Goal: Task Accomplishment & Management: Use online tool/utility

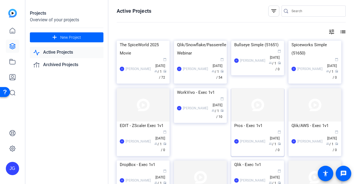
click at [244, 121] on img at bounding box center [257, 104] width 53 height 33
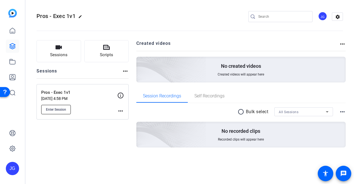
click at [56, 109] on span "Enter Session" at bounding box center [56, 109] width 20 height 4
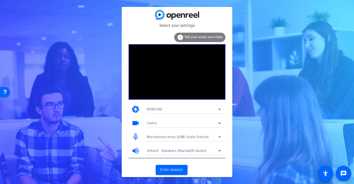
click at [219, 124] on icon at bounding box center [219, 123] width 7 height 7
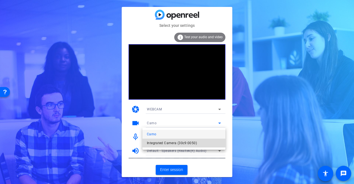
click at [202, 141] on mat-option "Integrated Camera (30c9:0050)" at bounding box center [183, 142] width 83 height 9
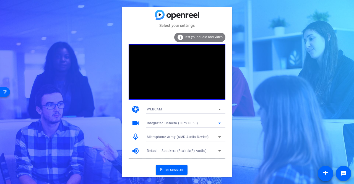
click at [211, 138] on div "Microphone Array (AMD Audio Device)" at bounding box center [182, 136] width 71 height 7
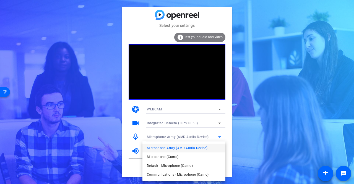
click at [211, 138] on div at bounding box center [177, 92] width 354 height 184
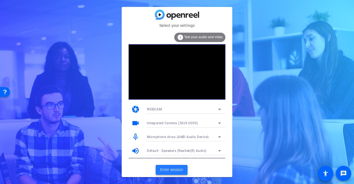
click at [171, 171] on span "Enter session" at bounding box center [171, 170] width 23 height 6
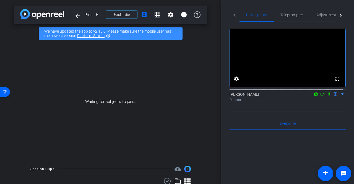
click at [327, 96] on icon at bounding box center [329, 94] width 4 height 4
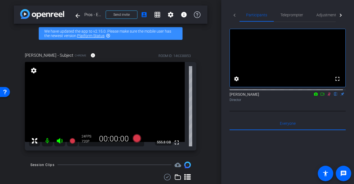
click at [320, 96] on icon at bounding box center [322, 94] width 4 height 4
click at [324, 17] on span "Adjustments" at bounding box center [327, 15] width 22 height 4
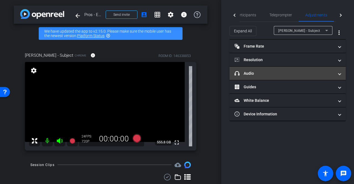
click at [341, 72] on mat-expansion-panel-header "headphone icon Audio" at bounding box center [287, 73] width 116 height 13
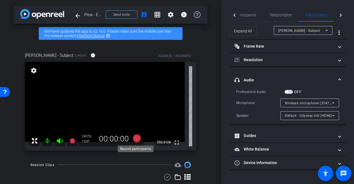
click at [135, 139] on icon at bounding box center [137, 138] width 8 height 8
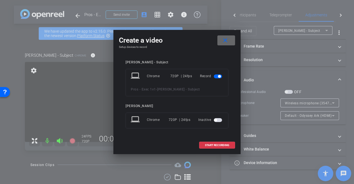
click at [225, 41] on mat-icon "close" at bounding box center [225, 40] width 7 height 7
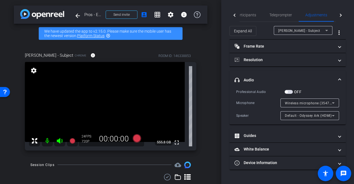
click at [337, 79] on span "headphone icon Audio" at bounding box center [286, 80] width 104 height 6
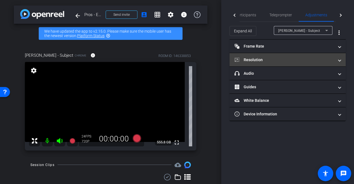
click at [337, 61] on span "Resolution" at bounding box center [286, 60] width 104 height 6
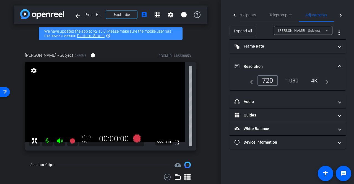
click at [316, 83] on div "4K" at bounding box center [314, 80] width 15 height 9
click at [138, 138] on icon at bounding box center [137, 138] width 8 height 8
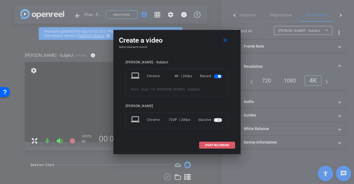
click at [211, 144] on span "START RECORDING" at bounding box center [217, 145] width 24 height 3
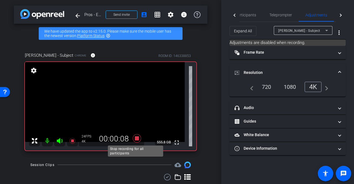
click at [135, 141] on icon at bounding box center [136, 138] width 13 height 10
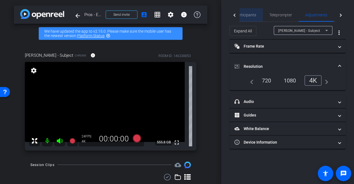
click at [247, 13] on span "Participants" at bounding box center [245, 15] width 21 height 4
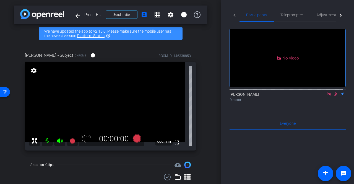
click at [335, 92] on icon at bounding box center [335, 94] width 4 height 4
click at [333, 92] on icon at bounding box center [335, 94] width 4 height 4
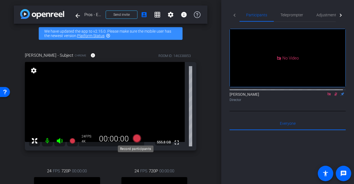
click at [135, 140] on icon at bounding box center [137, 138] width 8 height 8
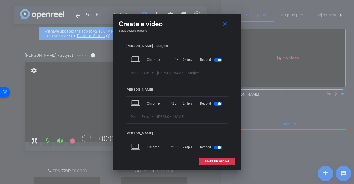
click at [214, 104] on span "button" at bounding box center [218, 104] width 8 height 4
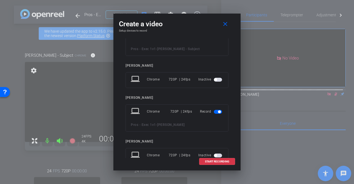
scroll to position [25, 0]
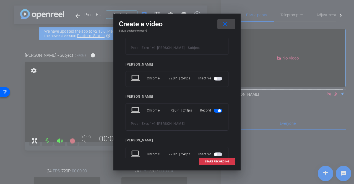
click at [228, 24] on span at bounding box center [226, 23] width 18 height 13
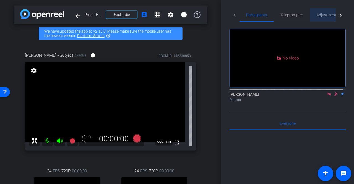
click at [322, 16] on span "Adjustments" at bounding box center [327, 15] width 22 height 4
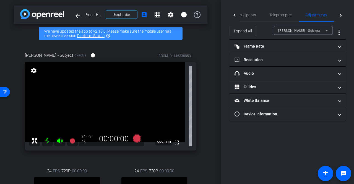
click at [307, 31] on span "Jeff Grettler - Subject" at bounding box center [299, 31] width 42 height 4
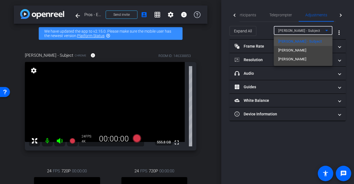
click at [298, 61] on mat-option "Nick" at bounding box center [303, 59] width 59 height 9
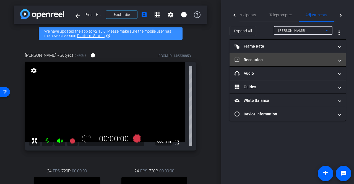
click at [334, 59] on span "Resolution" at bounding box center [286, 60] width 104 height 6
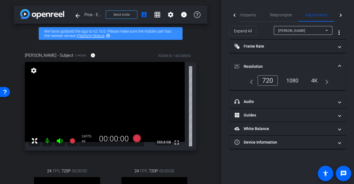
click at [294, 82] on div "1080" at bounding box center [292, 80] width 21 height 9
click at [137, 137] on icon at bounding box center [137, 138] width 8 height 8
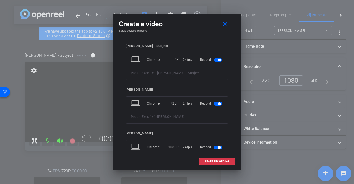
click at [214, 103] on span "button" at bounding box center [218, 104] width 8 height 4
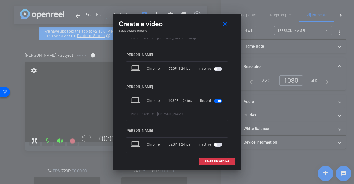
scroll to position [36, 0]
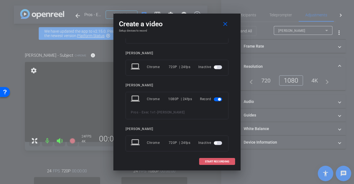
click at [213, 161] on span "START RECORDING" at bounding box center [217, 161] width 24 height 3
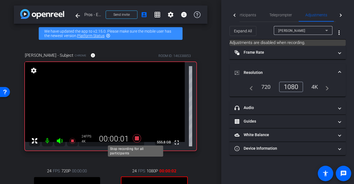
click at [137, 138] on icon at bounding box center [137, 138] width 8 height 8
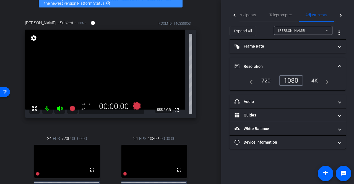
scroll to position [32, 0]
click at [133, 105] on icon at bounding box center [137, 106] width 8 height 8
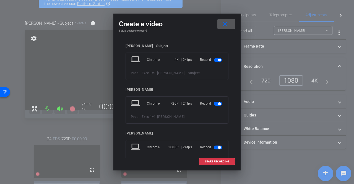
click at [214, 102] on span "button" at bounding box center [218, 104] width 8 height 4
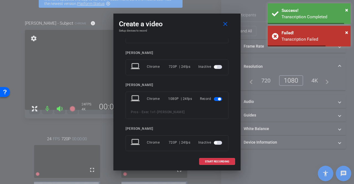
scroll to position [37, 0]
click at [218, 160] on span "START RECORDING" at bounding box center [217, 161] width 24 height 3
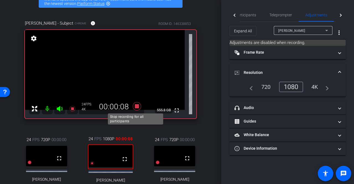
click at [135, 104] on icon at bounding box center [137, 106] width 8 height 8
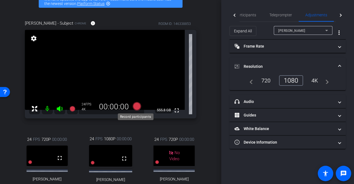
click at [137, 107] on icon at bounding box center [137, 106] width 8 height 8
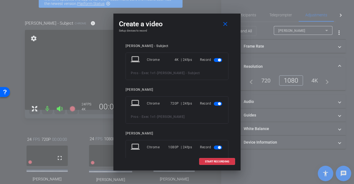
click at [214, 103] on span "button" at bounding box center [218, 104] width 8 height 4
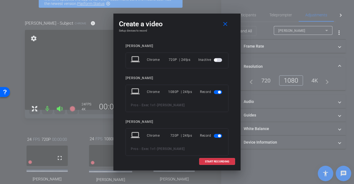
scroll to position [45, 0]
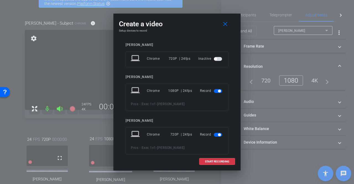
click at [214, 133] on span "button" at bounding box center [218, 135] width 8 height 4
click at [222, 161] on span "START RECORDING" at bounding box center [217, 161] width 24 height 3
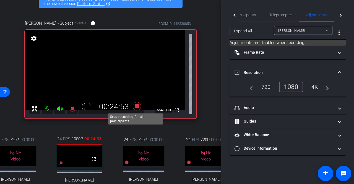
click at [136, 106] on icon at bounding box center [137, 106] width 8 height 8
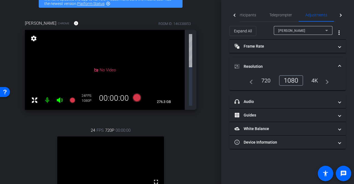
scroll to position [0, 0]
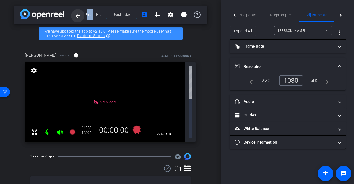
drag, startPoint x: 91, startPoint y: 17, endPoint x: 75, endPoint y: 17, distance: 16.0
click at [75, 17] on div "arrow_back Pros - Exec 1v1 Back to project Send invite account_box grid_on sett…" at bounding box center [110, 15] width 193 height 18
click at [75, 17] on mat-icon "arrow_back" at bounding box center [77, 15] width 7 height 7
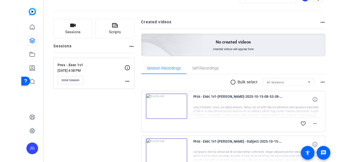
scroll to position [18, 0]
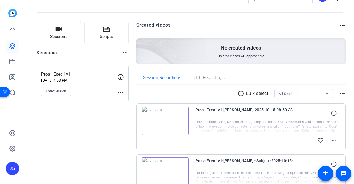
click at [152, 5] on openreel-divider-bar at bounding box center [189, 10] width 306 height 17
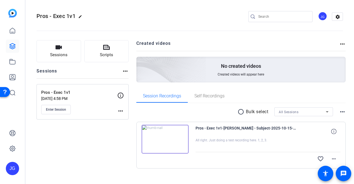
click at [167, 137] on img at bounding box center [165, 139] width 47 height 29
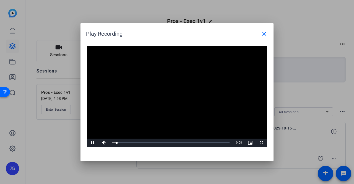
click at [176, 91] on video "Video Player" at bounding box center [177, 96] width 180 height 101
click at [95, 143] on span "Video Player" at bounding box center [92, 143] width 11 height 0
click at [93, 143] on span "Video Player" at bounding box center [92, 143] width 11 height 0
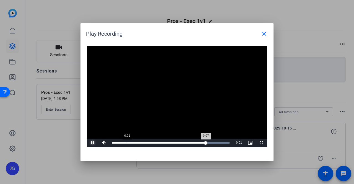
click at [127, 143] on div "Loaded : 100.00% 0:01 0:07" at bounding box center [170, 142] width 117 height 1
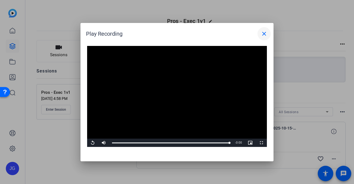
click at [263, 34] on mat-icon "close" at bounding box center [264, 33] width 7 height 7
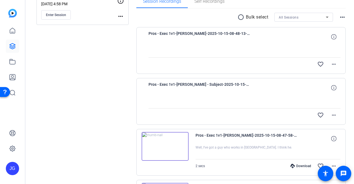
scroll to position [95, 0]
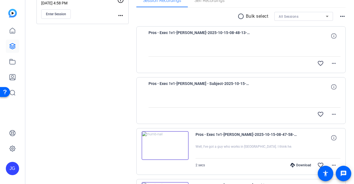
click at [166, 146] on img at bounding box center [165, 145] width 47 height 29
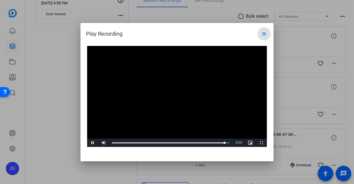
click at [266, 32] on mat-icon "close" at bounding box center [264, 33] width 7 height 7
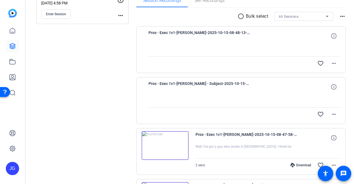
click at [64, 104] on div "Sessions Scripts Sessions more_horiz Pros - Exec 1v1 [DATE] 4:58 PM Enter Sessi…" at bounding box center [82, 119] width 92 height 349
